Goal: Ask a question: Seek information or help from site administrators or community

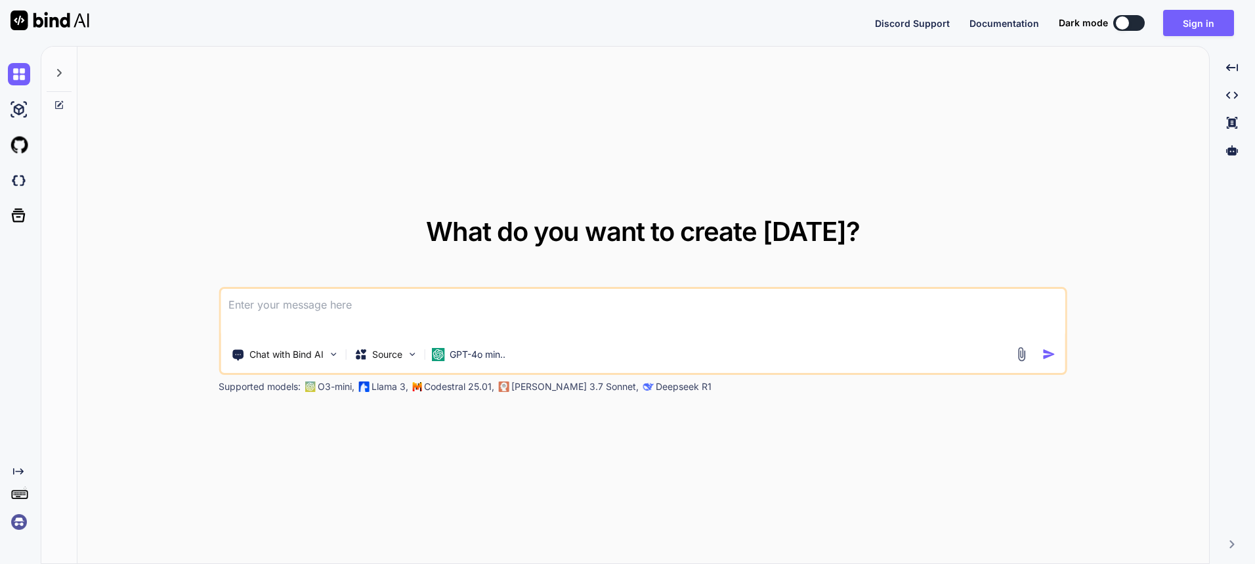
click at [395, 305] on textarea at bounding box center [643, 313] width 845 height 49
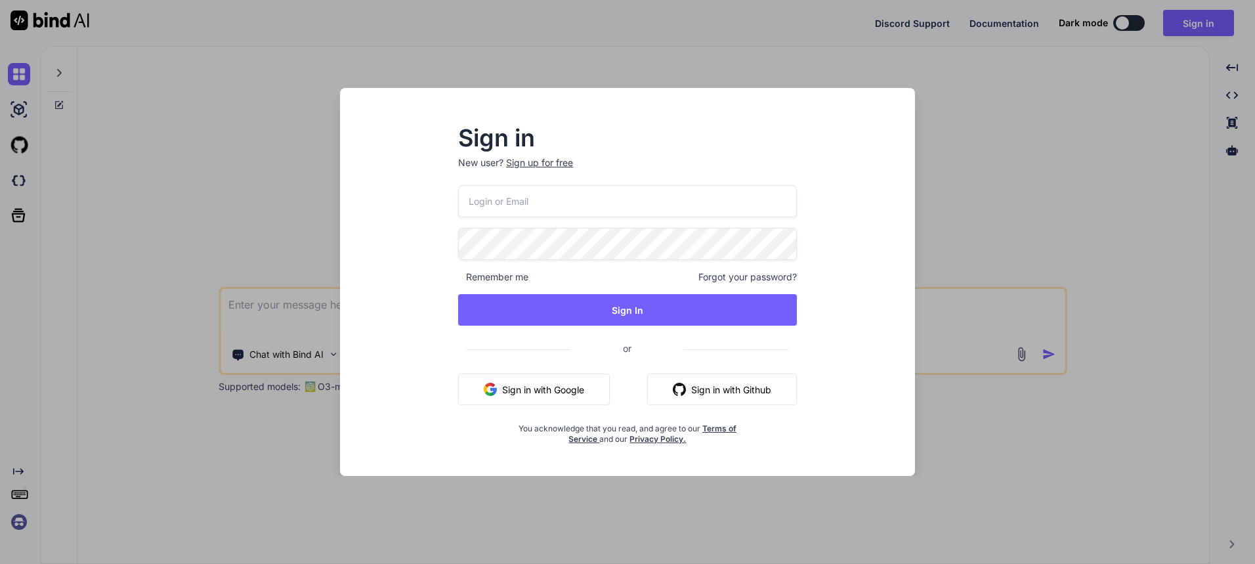
click at [537, 207] on input "email" at bounding box center [627, 201] width 339 height 32
type input "[EMAIL_ADDRESS][DOMAIN_NAME]"
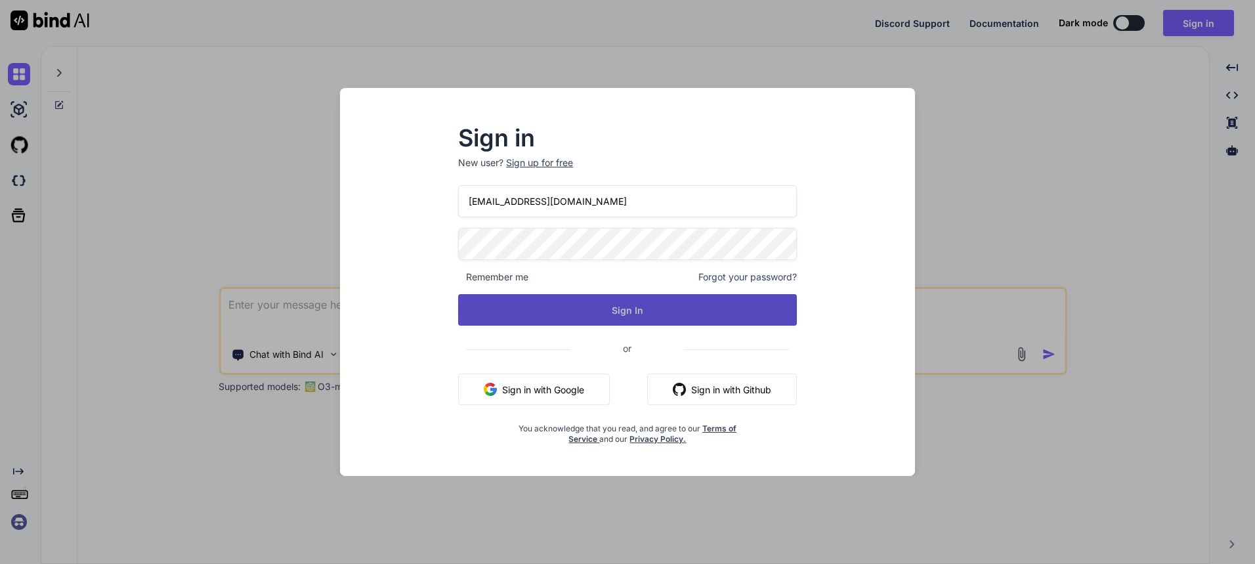
click at [646, 310] on button "Sign In" at bounding box center [627, 310] width 339 height 32
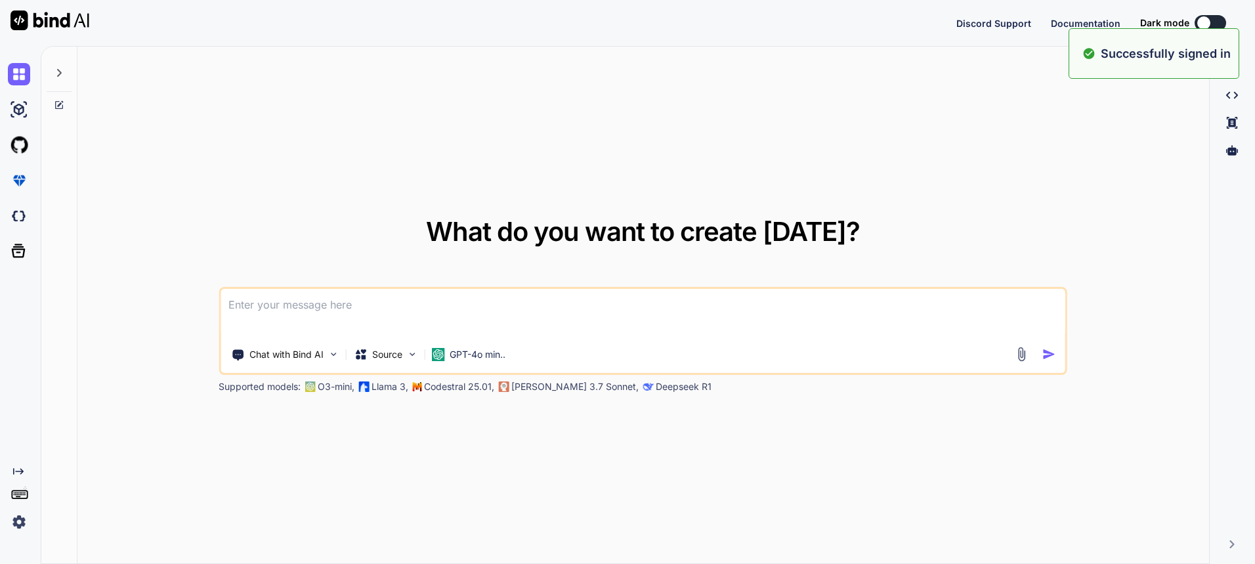
type textarea "x"
click at [564, 303] on textarea at bounding box center [643, 313] width 845 height 49
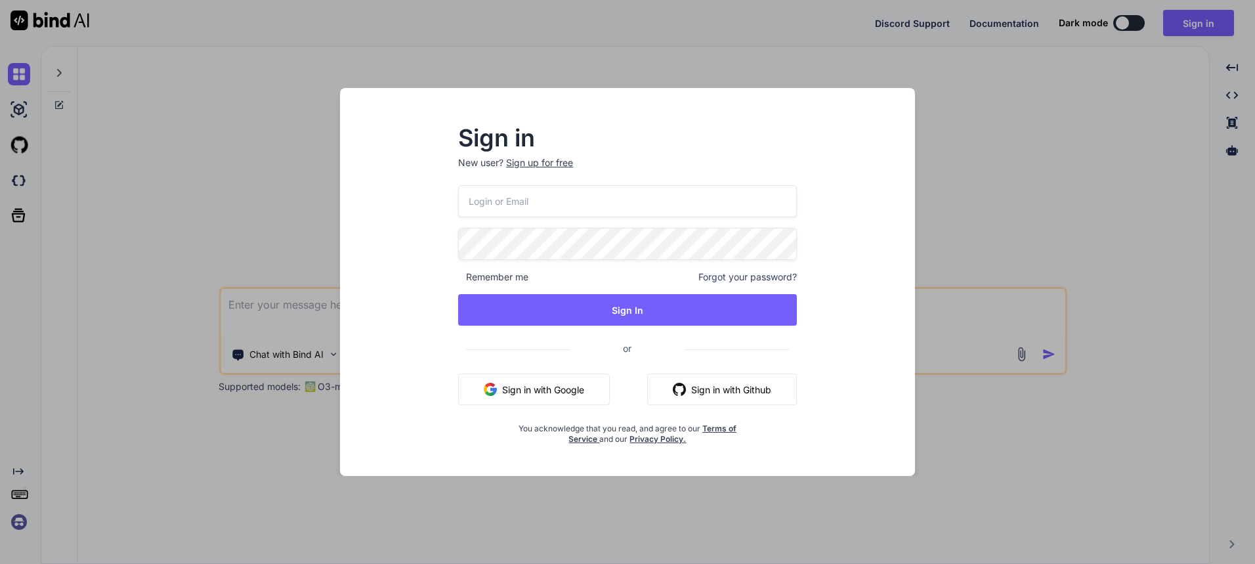
click at [539, 203] on input "email" at bounding box center [627, 201] width 339 height 32
type input "[EMAIL_ADDRESS][DOMAIN_NAME]"
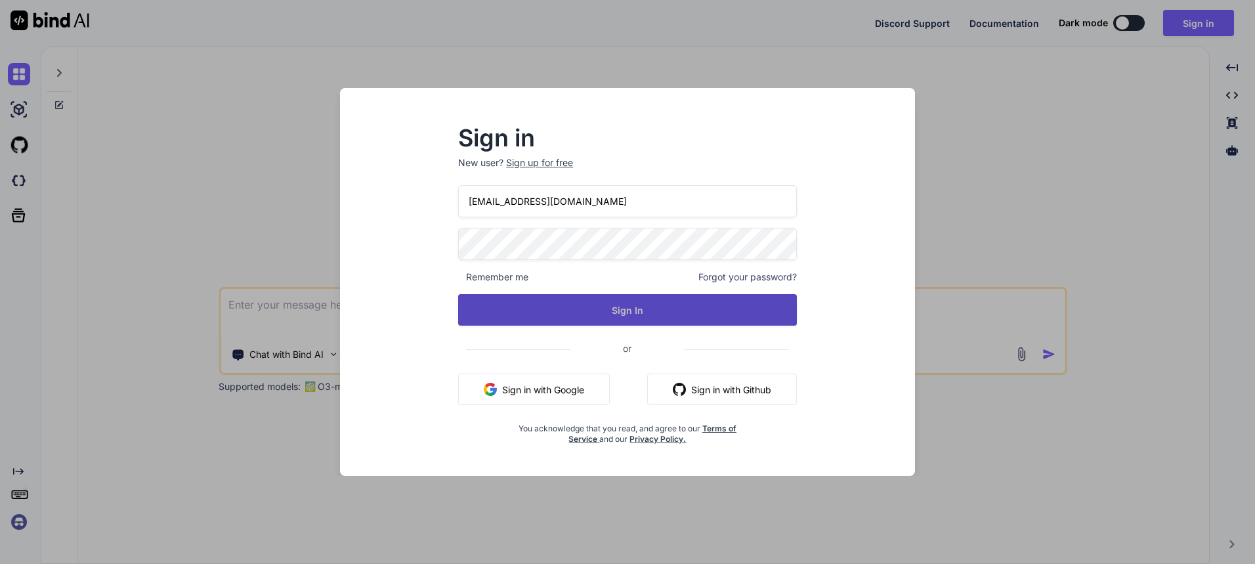
click at [588, 312] on button "Sign In" at bounding box center [627, 310] width 339 height 32
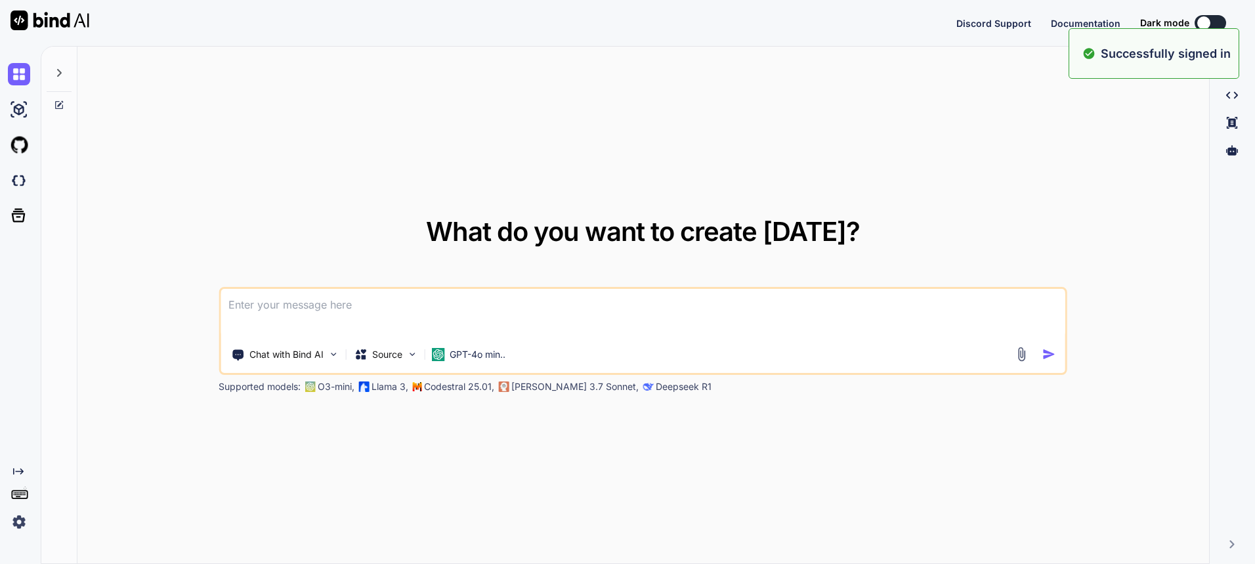
type textarea "x"
click at [588, 312] on textarea at bounding box center [643, 313] width 845 height 49
type textarea "s"
type textarea "x"
type textarea "sd"
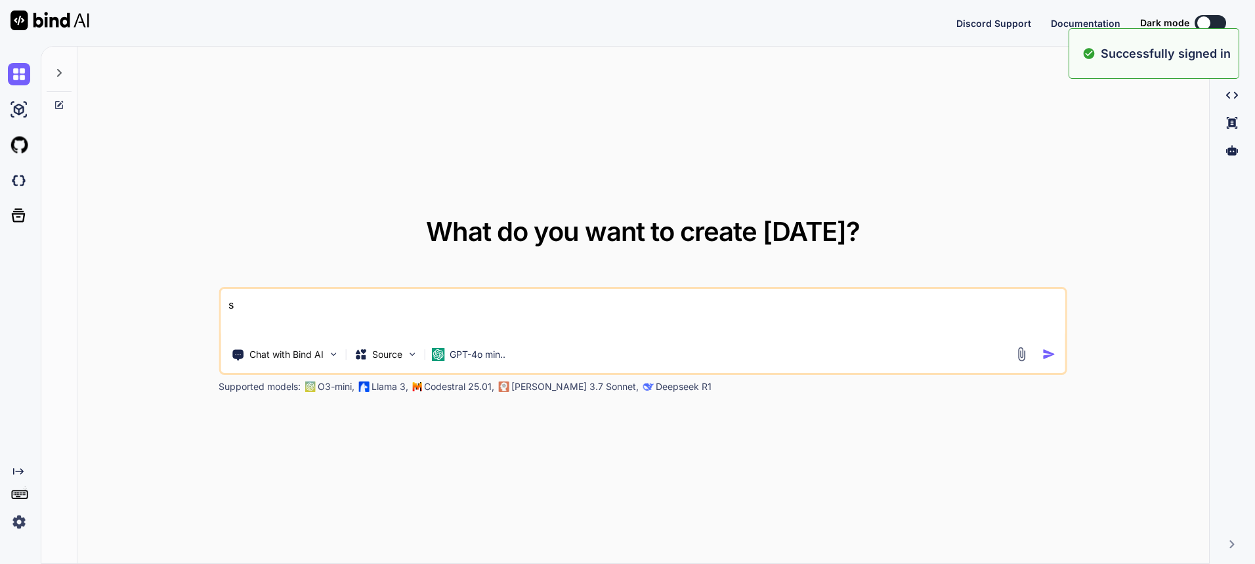
type textarea "x"
type textarea "sds"
type textarea "x"
type textarea "sdsd"
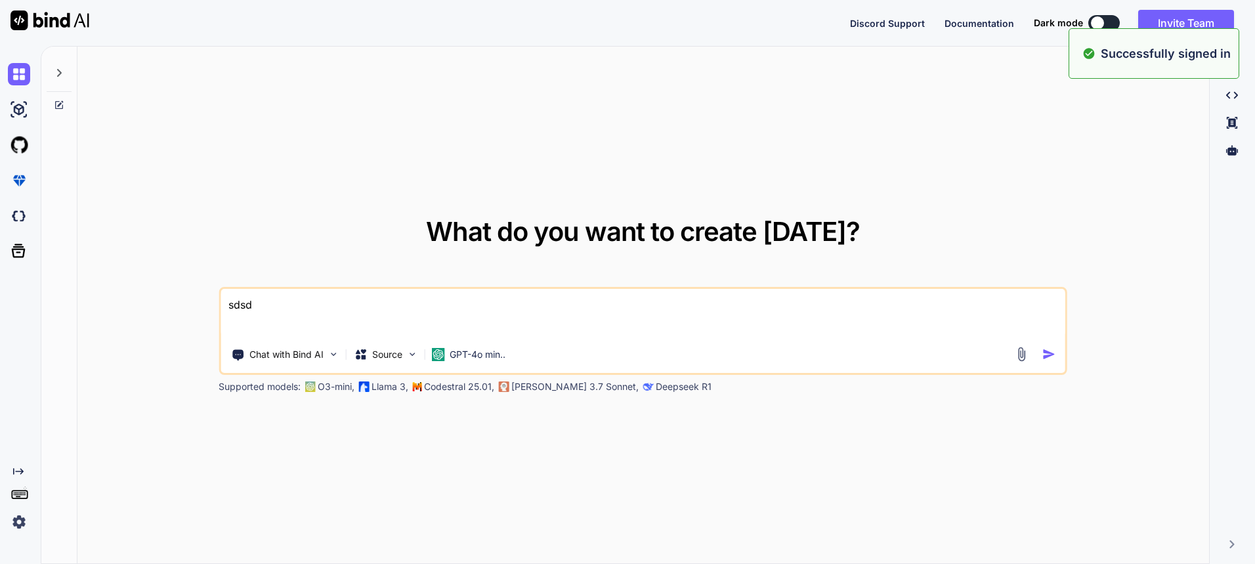
type textarea "x"
type textarea "sdsd"
type textarea "x"
type textarea "sdsd"
type textarea "x"
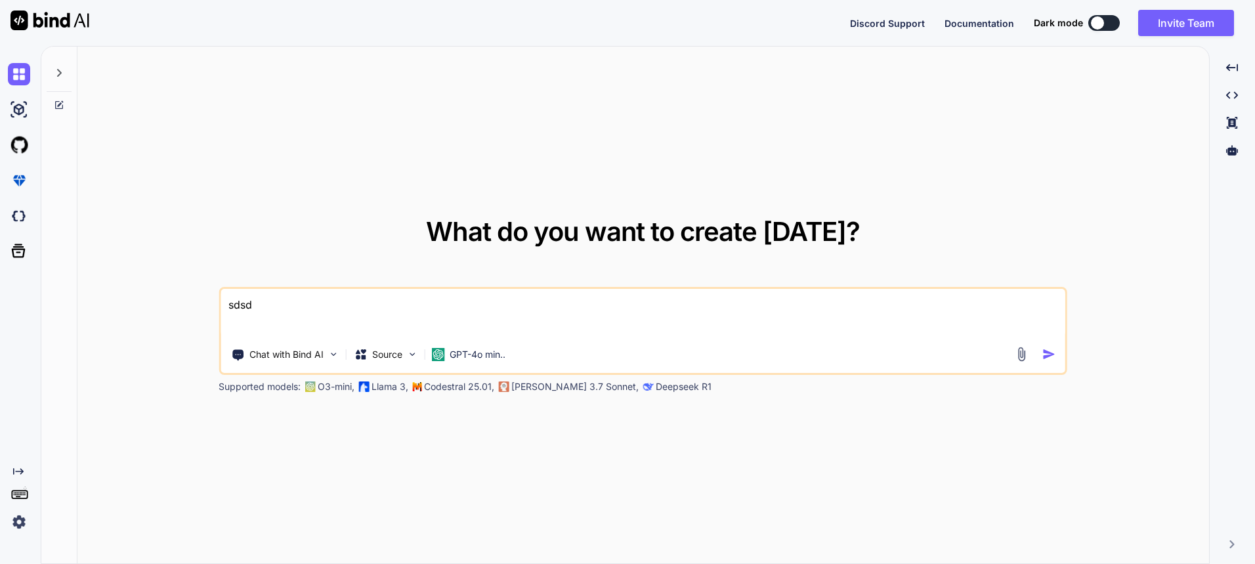
type textarea "sds"
type textarea "x"
type textarea "sd"
type textarea "x"
type textarea "s"
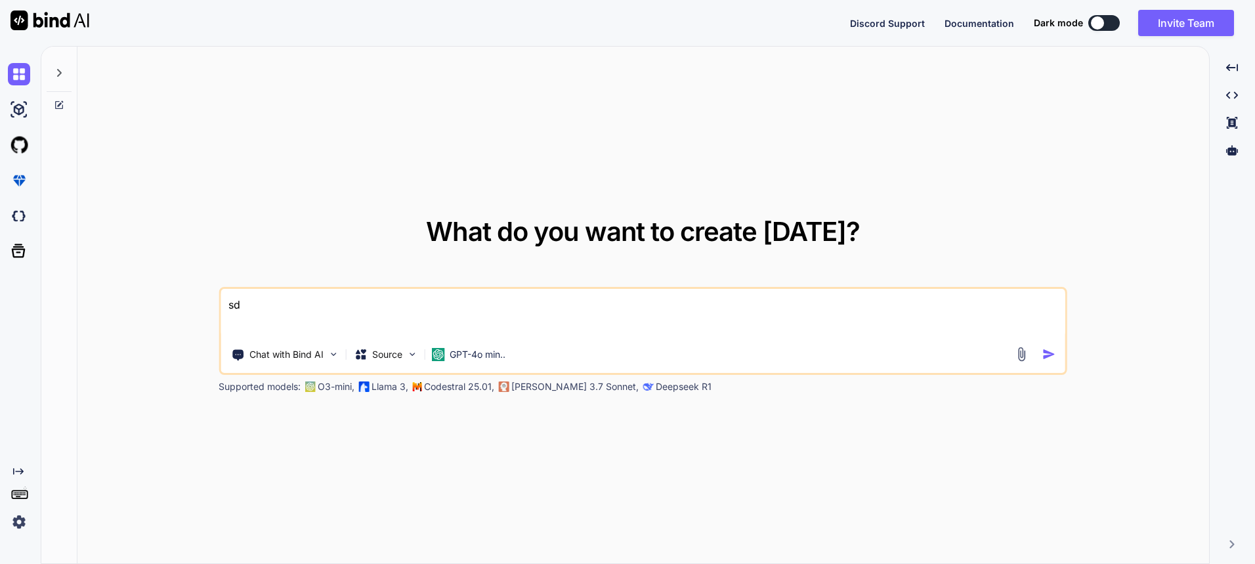
type textarea "x"
click at [313, 304] on textarea at bounding box center [643, 313] width 845 height 49
paste textarea "RestockDate = args.RestockDate;"
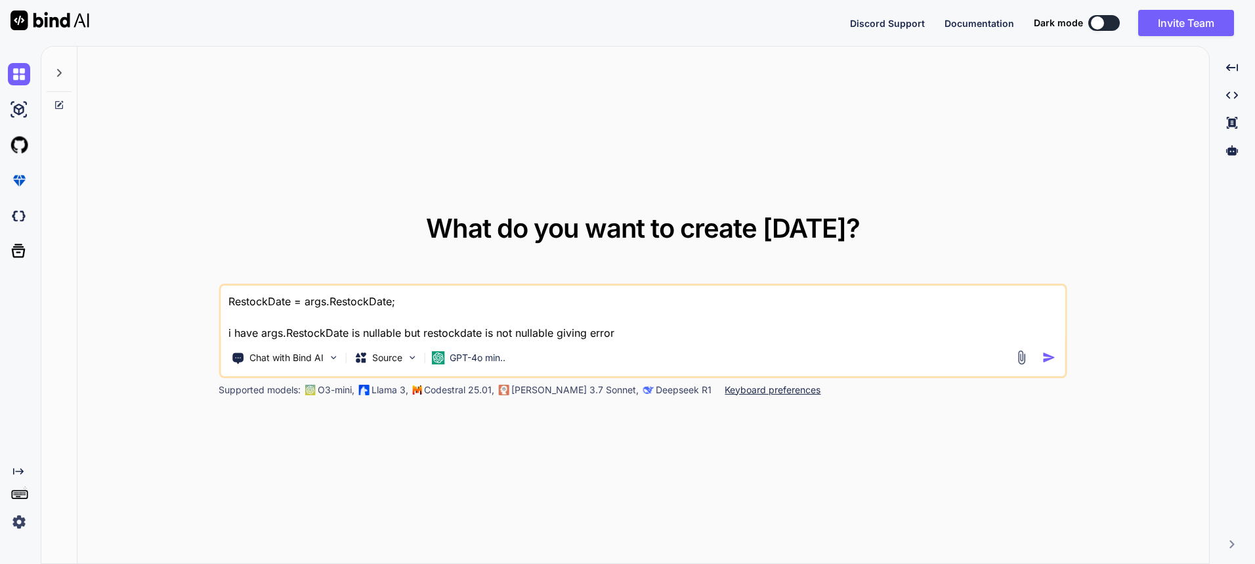
type textarea "RestockDate = args.RestockDate; i have args.RestockDate is nullable but restock…"
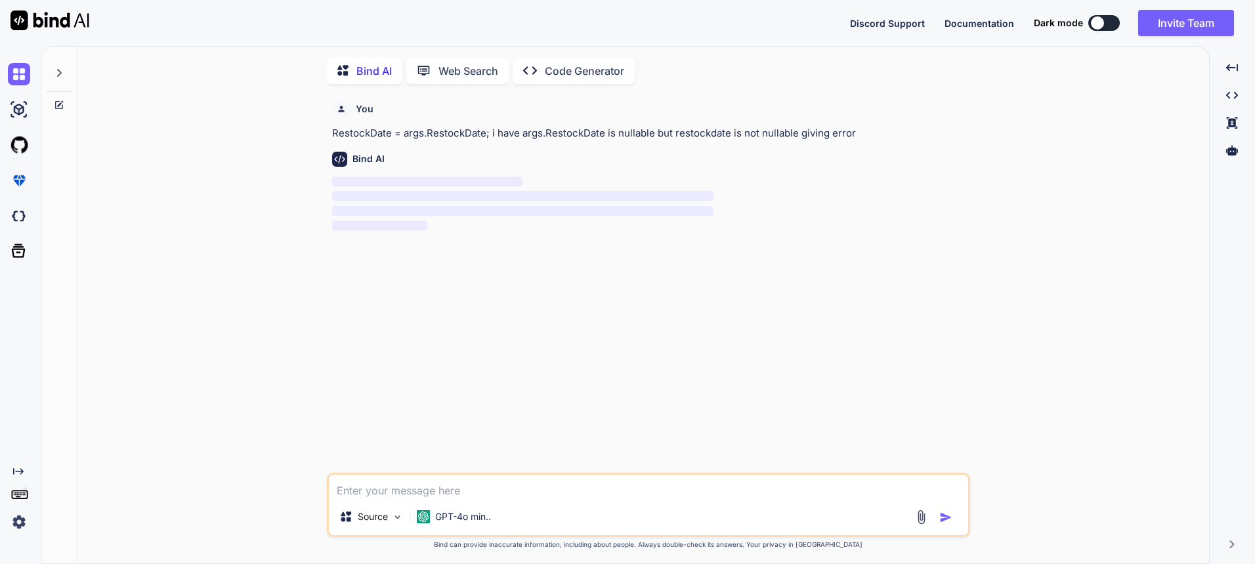
scroll to position [5, 0]
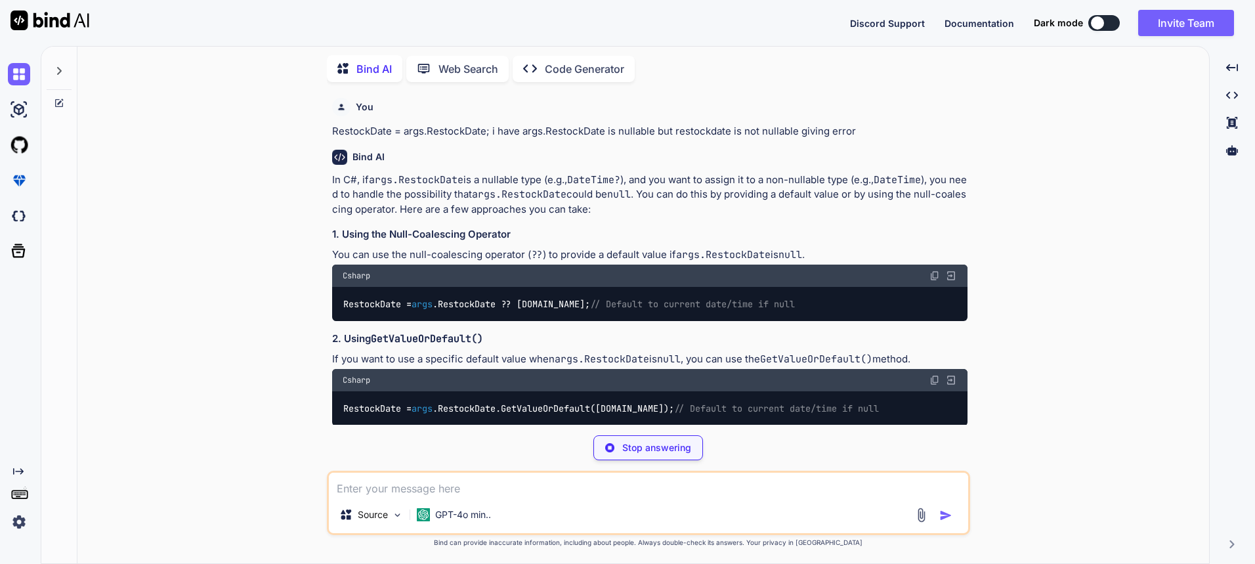
click at [548, 407] on code "RestockDate = args .RestockDate.GetValueOrDefault([DOMAIN_NAME]); // Default to…" at bounding box center [611, 409] width 537 height 14
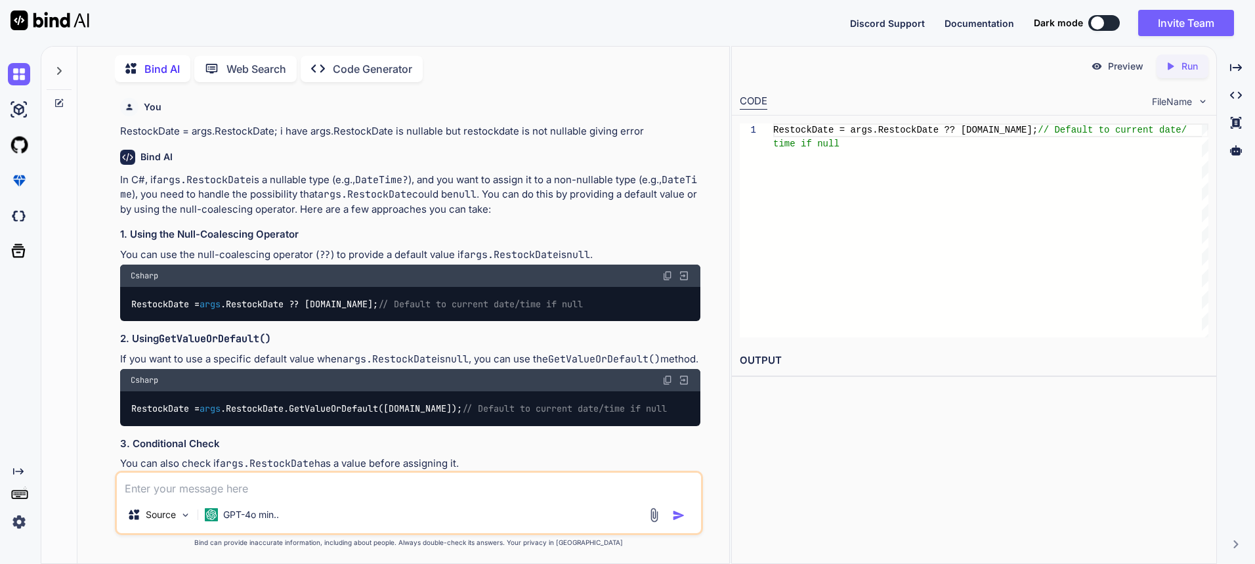
click at [432, 391] on div "Csharp" at bounding box center [410, 380] width 580 height 22
drag, startPoint x: 299, startPoint y: 305, endPoint x: 383, endPoint y: 304, distance: 83.4
click at [383, 304] on code "RestockDate = args .RestockDate ?? [DOMAIN_NAME]; // Default to current date/ti…" at bounding box center [357, 304] width 453 height 14
copy code "?? [DOMAIN_NAME];"
